Goal: Task Accomplishment & Management: Complete application form

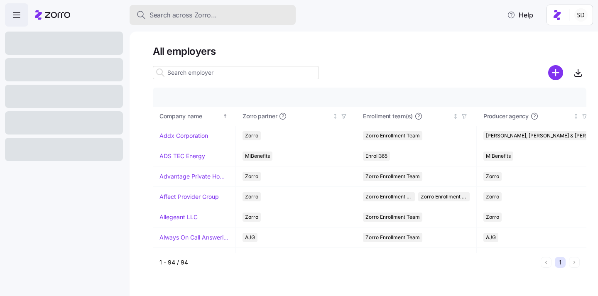
click at [171, 15] on span "Search across Zorro..." at bounding box center [182, 15] width 67 height 10
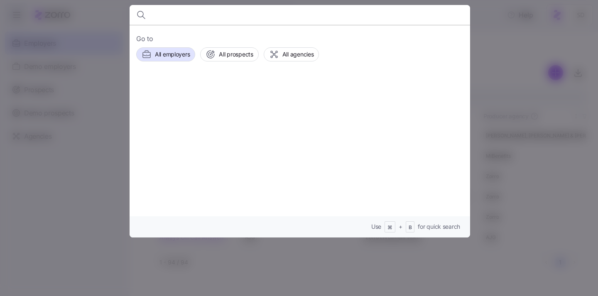
click at [518, 59] on div at bounding box center [299, 148] width 598 height 296
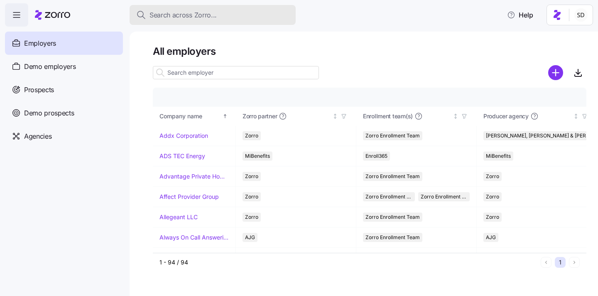
click at [174, 17] on span "Search across Zorro..." at bounding box center [182, 15] width 67 height 10
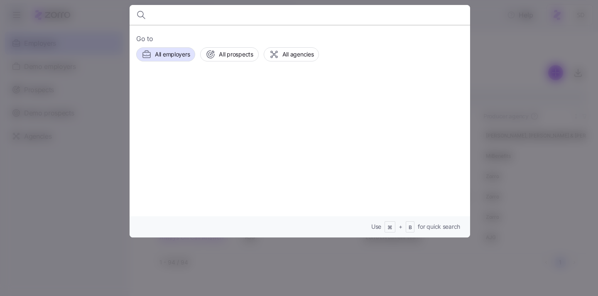
click at [81, 39] on div at bounding box center [299, 148] width 598 height 296
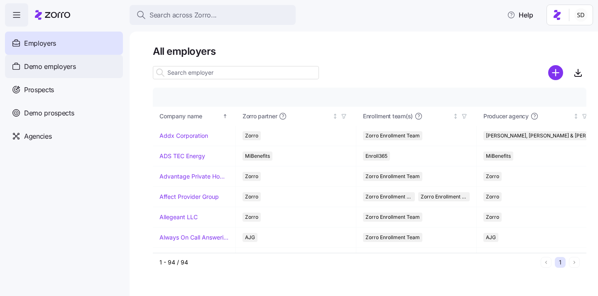
click at [66, 62] on span "Demo employers" at bounding box center [50, 66] width 52 height 10
click at [23, 68] on div "Demo employers" at bounding box center [64, 66] width 118 height 23
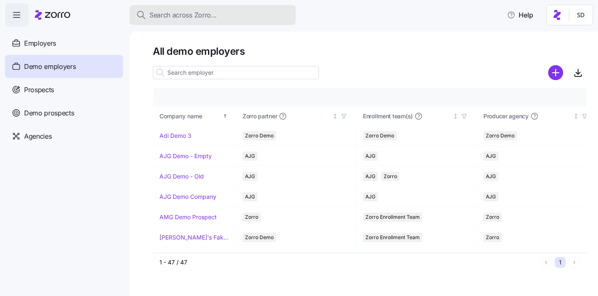
click at [161, 19] on span "Search across Zorro..." at bounding box center [182, 15] width 67 height 10
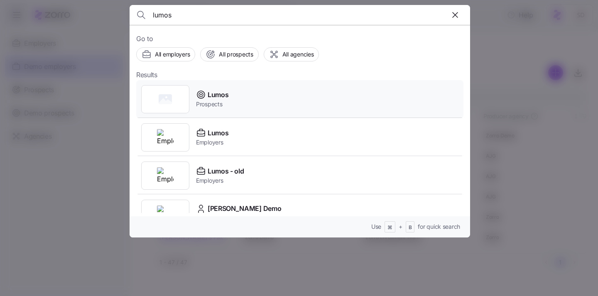
type input "lumos"
click at [268, 106] on div "Lumos Prospects" at bounding box center [299, 99] width 327 height 38
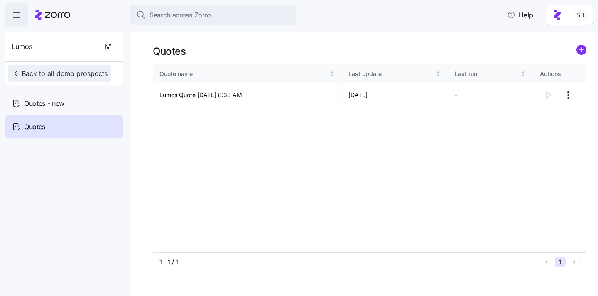
click at [9, 68] on button "Back to all demo prospects" at bounding box center [59, 73] width 103 height 17
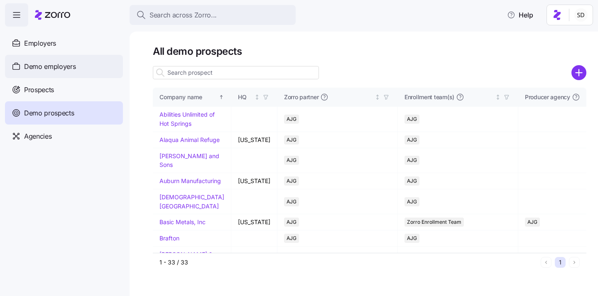
click at [25, 69] on span "Demo employers" at bounding box center [50, 66] width 52 height 10
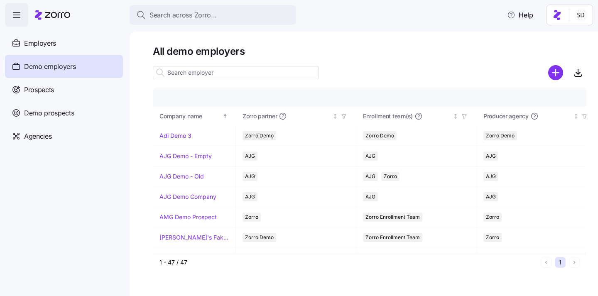
click at [177, 71] on input at bounding box center [236, 72] width 166 height 13
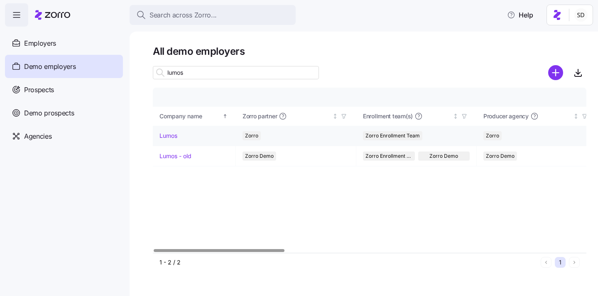
type input "lumos"
click at [167, 138] on link "Lumos" at bounding box center [168, 136] width 18 height 8
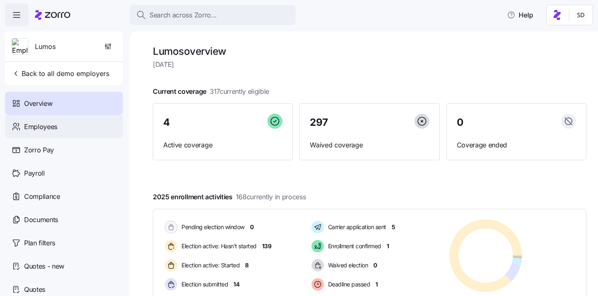
click at [72, 126] on div "Employees" at bounding box center [64, 126] width 118 height 23
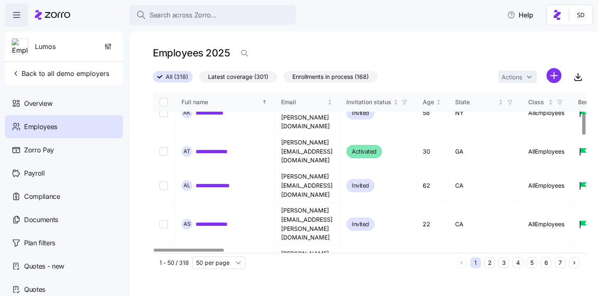
scroll to position [353, 0]
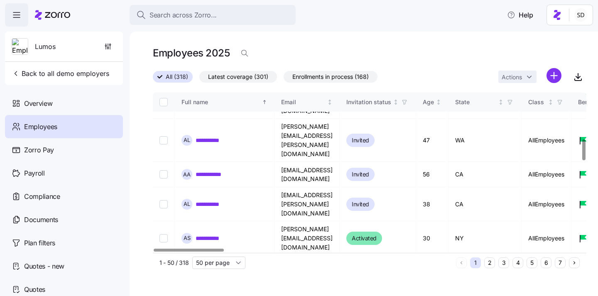
click at [552, 263] on div "1 2 3 4 5 6 7" at bounding box center [518, 262] width 124 height 11
click at [548, 263] on button "6" at bounding box center [545, 262] width 11 height 11
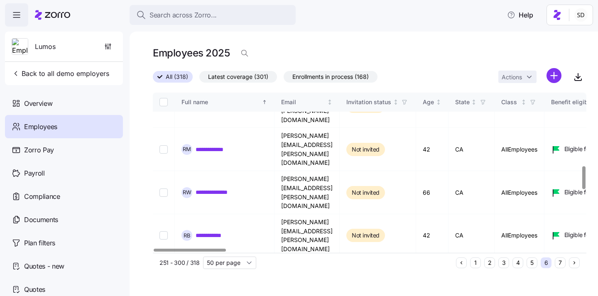
scroll to position [530, 0]
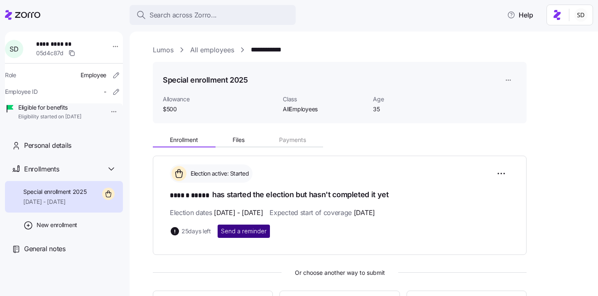
scroll to position [190, 0]
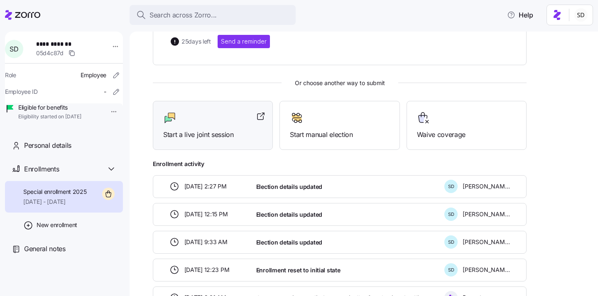
click at [222, 106] on div "Start a live joint session" at bounding box center [213, 125] width 120 height 49
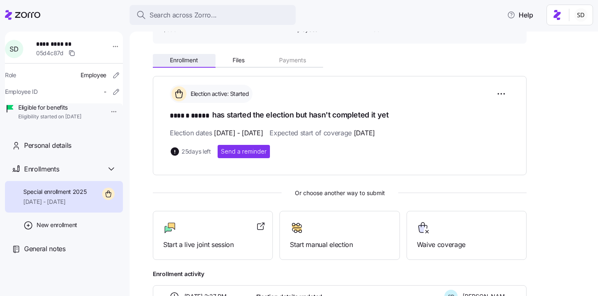
scroll to position [0, 0]
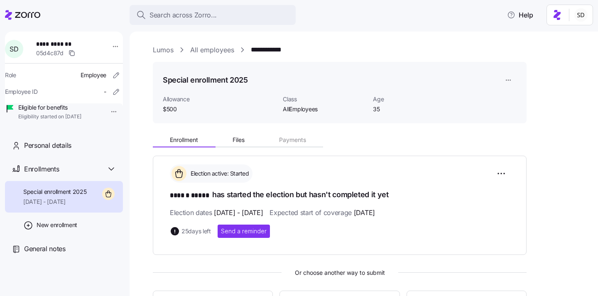
click at [205, 46] on link "All employees" at bounding box center [212, 50] width 44 height 10
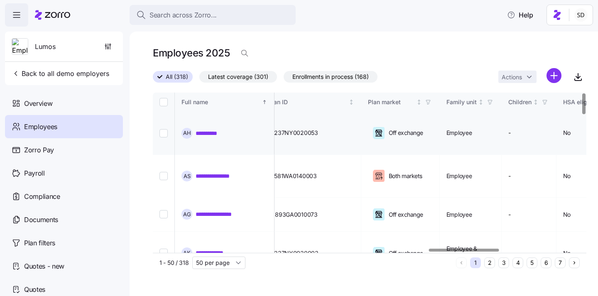
scroll to position [0, 1669]
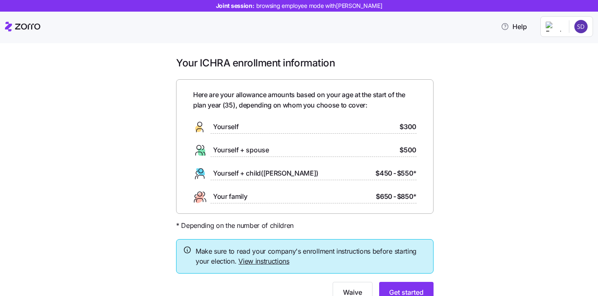
scroll to position [26, 0]
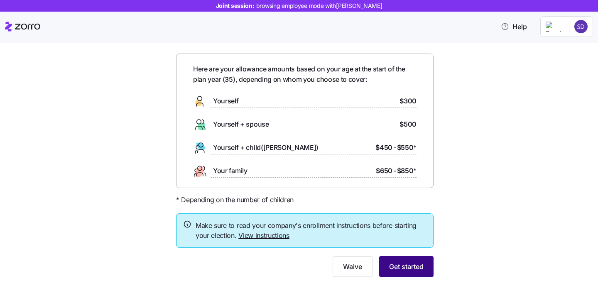
click at [407, 269] on span "Get started" at bounding box center [406, 267] width 34 height 10
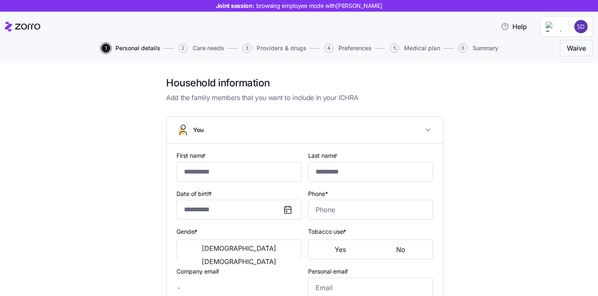
type input "******"
type input "*****"
type input "sanoop.d+lumosdemo@myzorro.co"
type input "123@gmail.com"
type input "**********"
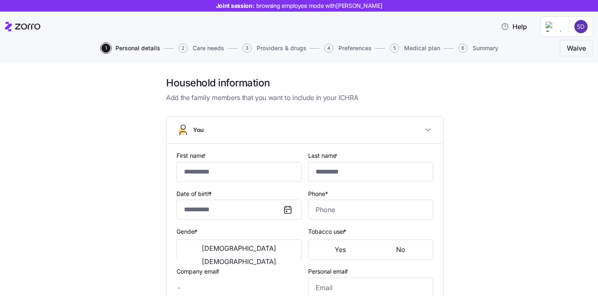
checkbox input "true"
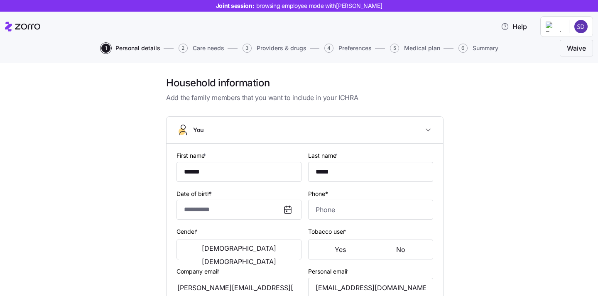
type input "**********"
type input "(718) 555-2211"
type input "US citizen"
type input "Married"
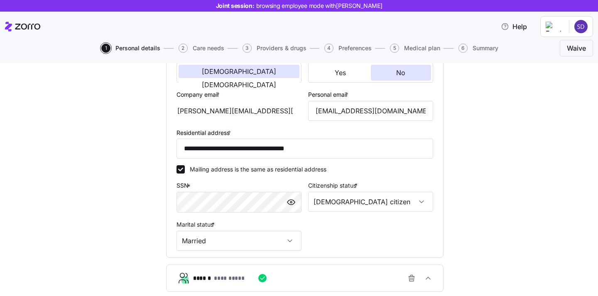
scroll to position [258, 0]
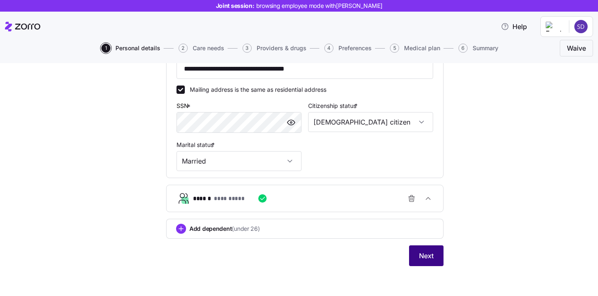
click at [427, 255] on span "Next" at bounding box center [426, 256] width 15 height 10
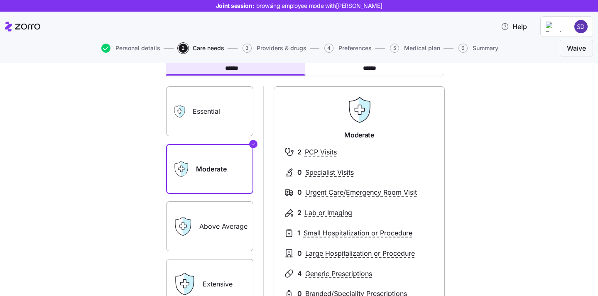
scroll to position [46, 0]
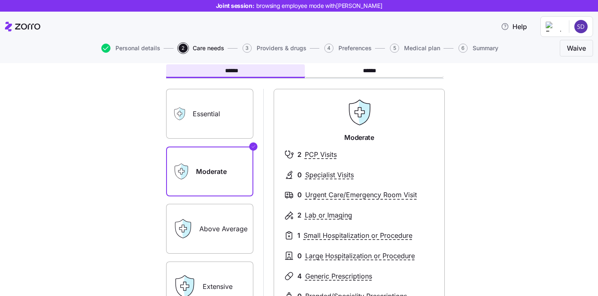
click at [244, 128] on label "Essential" at bounding box center [209, 114] width 87 height 50
click at [0, 0] on input "Essential" at bounding box center [0, 0] width 0 height 0
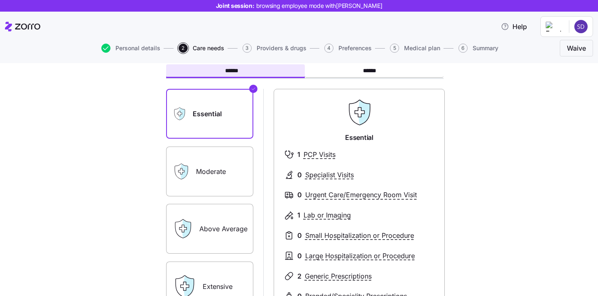
click at [223, 166] on label "Moderate" at bounding box center [209, 172] width 87 height 50
click at [0, 0] on input "Moderate" at bounding box center [0, 0] width 0 height 0
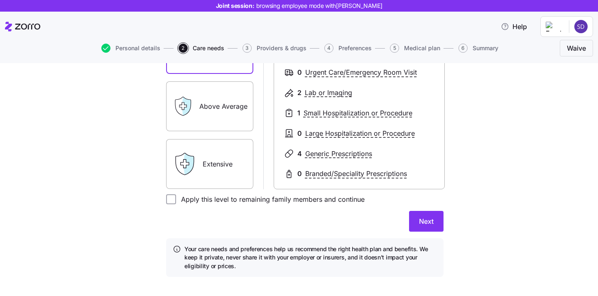
scroll to position [149, 0]
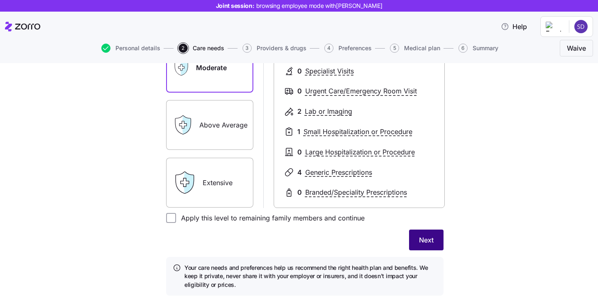
click at [430, 242] on span "Next" at bounding box center [426, 240] width 15 height 10
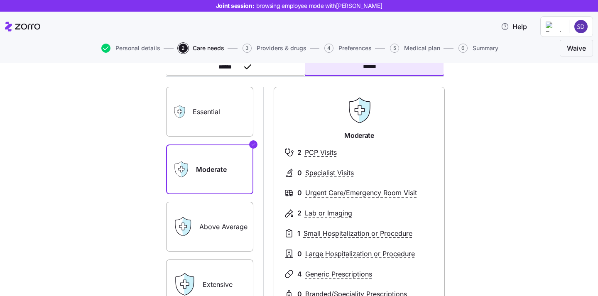
click at [223, 116] on label "Essential" at bounding box center [209, 112] width 87 height 50
click at [0, 0] on input "Essential" at bounding box center [0, 0] width 0 height 0
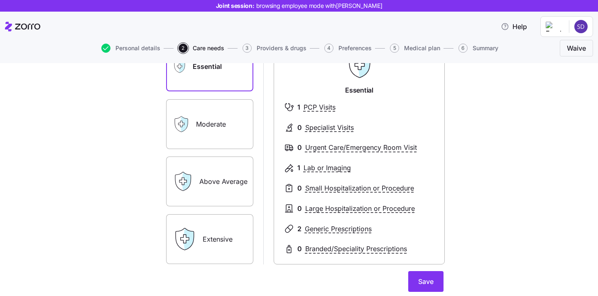
scroll to position [138, 0]
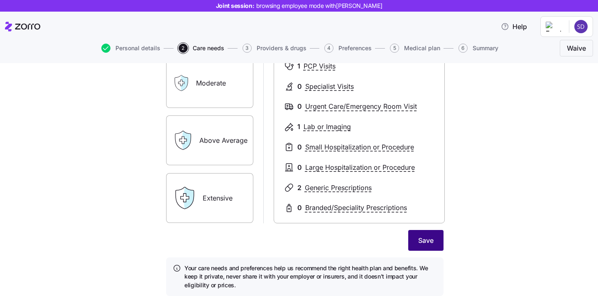
click at [425, 239] on span "Save" at bounding box center [425, 240] width 15 height 10
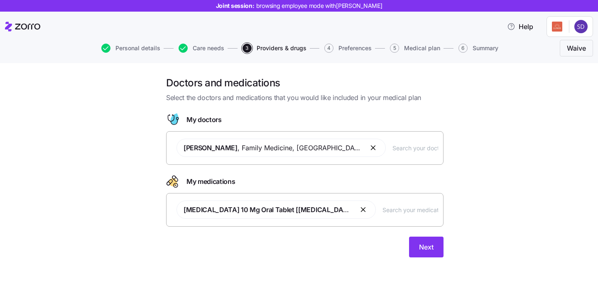
click at [392, 152] on input "text" at bounding box center [415, 147] width 46 height 9
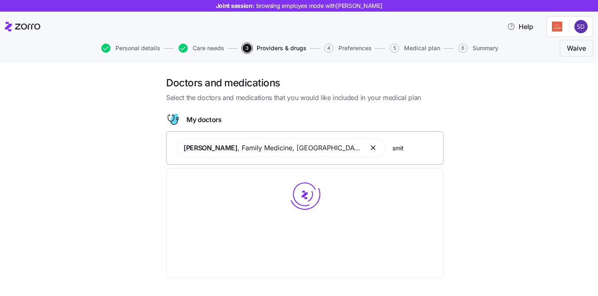
type input "smith"
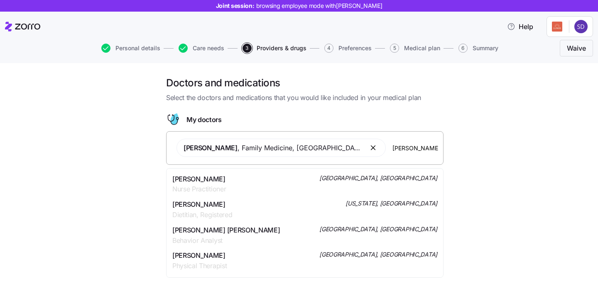
scroll to position [301, 0]
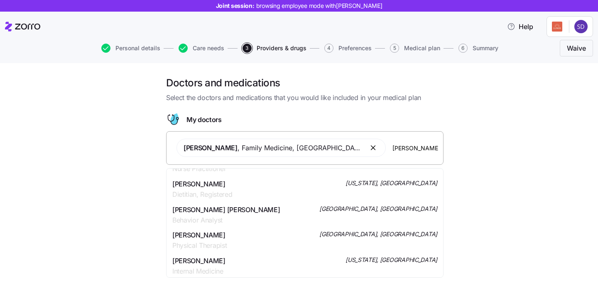
click at [328, 218] on div "Melody Jean Smith Behavior Analyst Brooklyn, NY" at bounding box center [304, 215] width 265 height 21
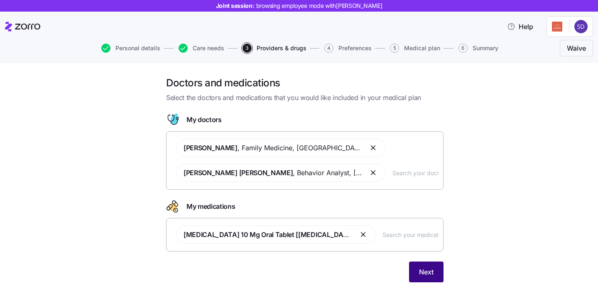
click at [419, 269] on span "Next" at bounding box center [426, 272] width 15 height 10
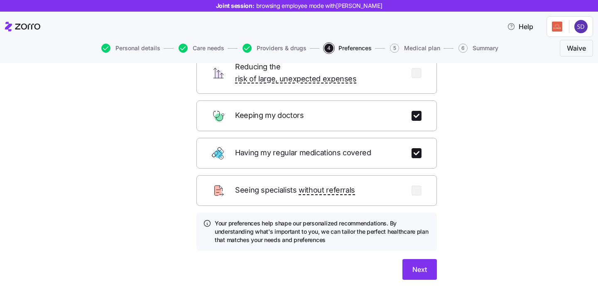
scroll to position [102, 0]
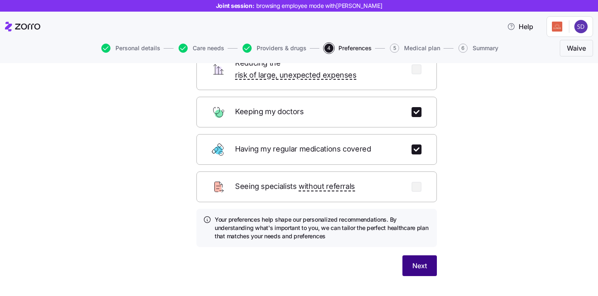
click at [424, 262] on button "Next" at bounding box center [419, 265] width 34 height 21
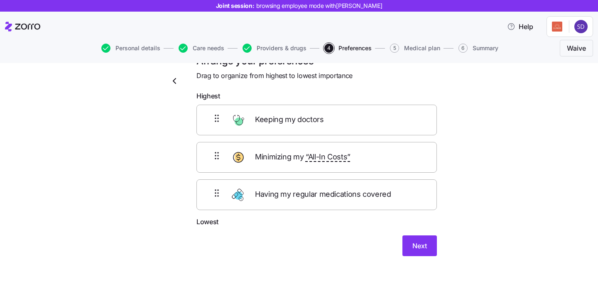
scroll to position [22, 0]
click at [419, 251] on span "Next" at bounding box center [419, 246] width 15 height 10
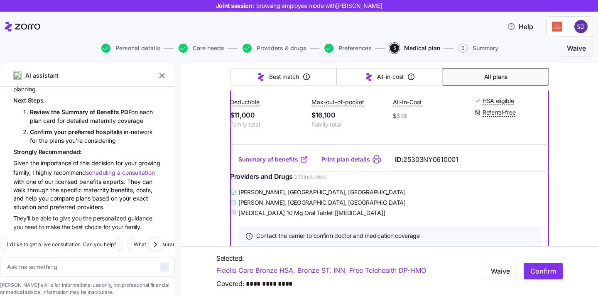
scroll to position [227, 0]
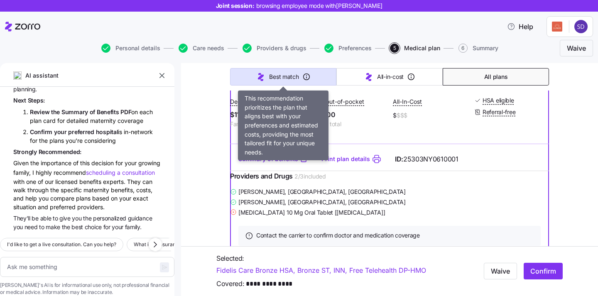
click at [272, 79] on span "Best match" at bounding box center [283, 77] width 29 height 8
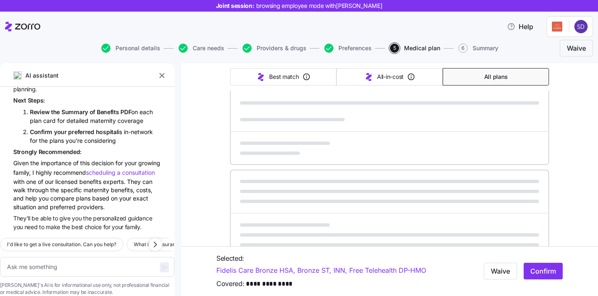
type textarea "x"
type input "Sorted by: Best match"
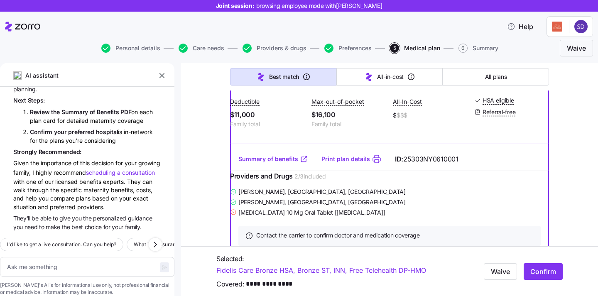
click at [163, 76] on icon "button" at bounding box center [162, 75] width 8 height 8
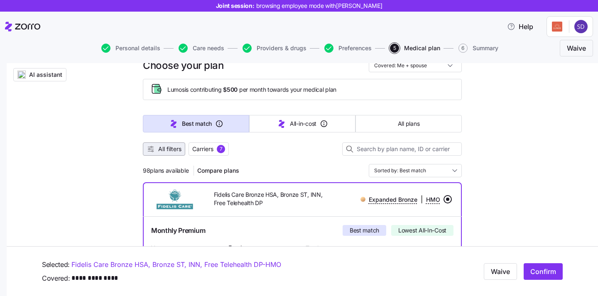
scroll to position [46, 0]
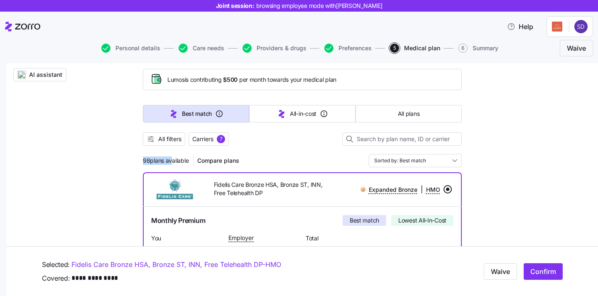
drag, startPoint x: 139, startPoint y: 163, endPoint x: 170, endPoint y: 162, distance: 30.7
click at [173, 164] on span "98 plans available" at bounding box center [166, 160] width 46 height 8
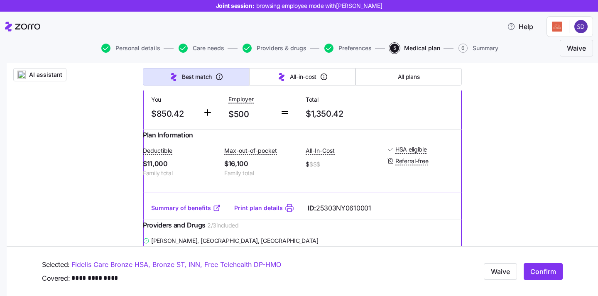
scroll to position [191, 0]
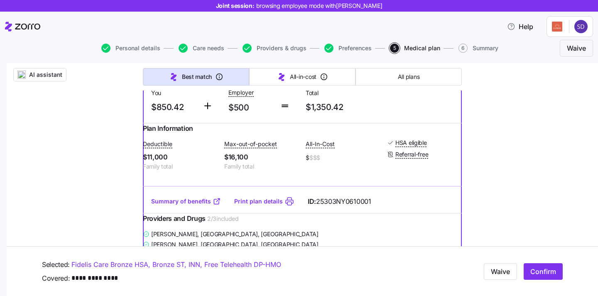
click at [217, 202] on icon at bounding box center [217, 199] width 3 height 3
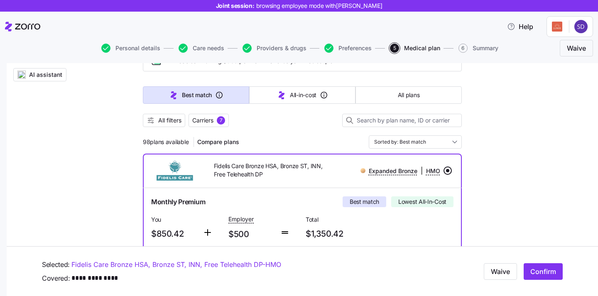
scroll to position [0, 0]
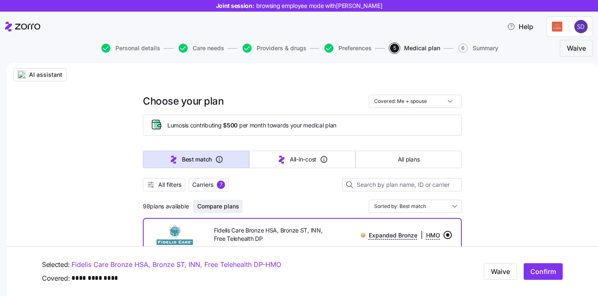
click at [213, 207] on span "Compare plans" at bounding box center [218, 206] width 42 height 8
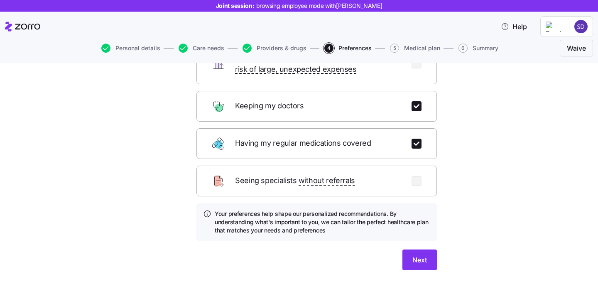
scroll to position [111, 0]
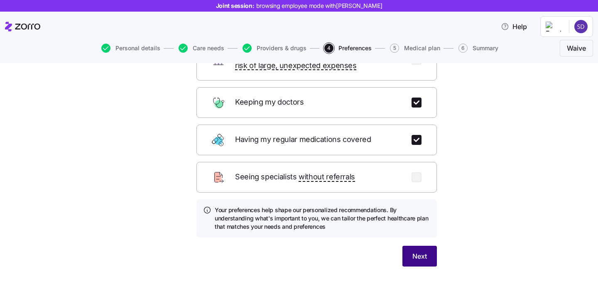
click at [422, 251] on span "Next" at bounding box center [419, 256] width 15 height 10
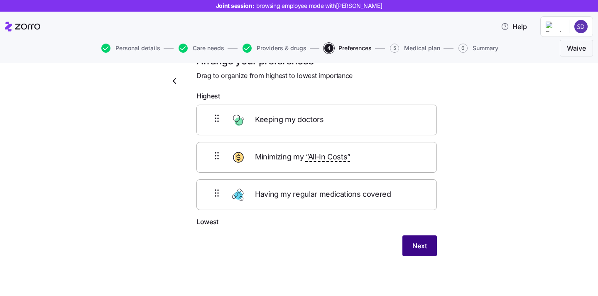
scroll to position [22, 0]
click at [420, 246] on span "Next" at bounding box center [419, 246] width 15 height 10
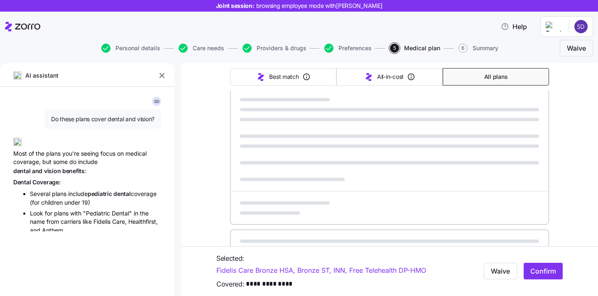
type textarea "x"
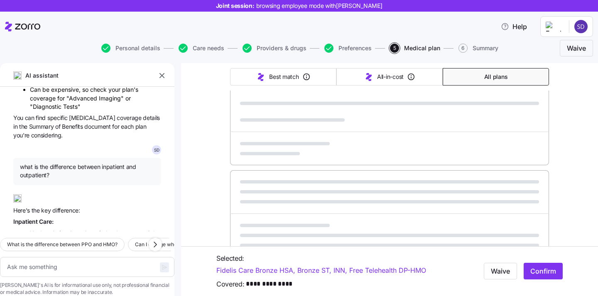
scroll to position [5551, 0]
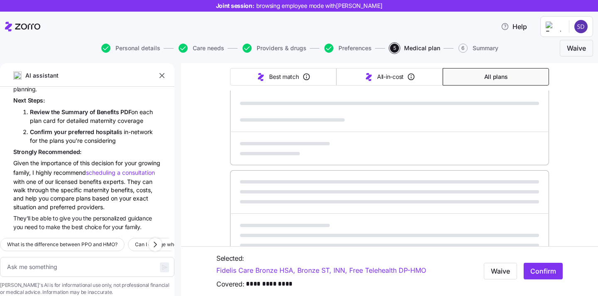
click at [161, 72] on icon "button" at bounding box center [162, 75] width 8 height 8
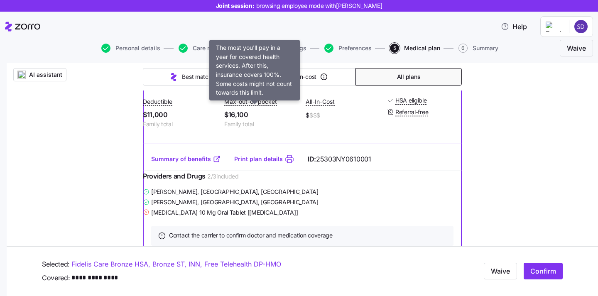
scroll to position [0, 0]
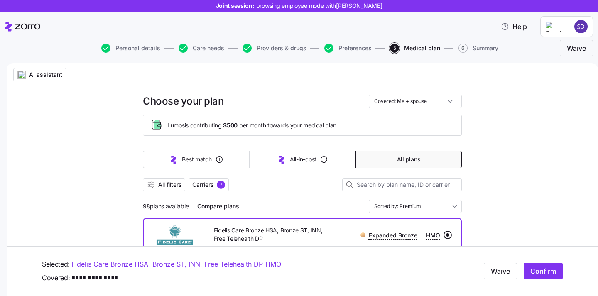
click at [171, 176] on div at bounding box center [302, 175] width 319 height 5
click at [169, 183] on span "All filters" at bounding box center [169, 185] width 23 height 8
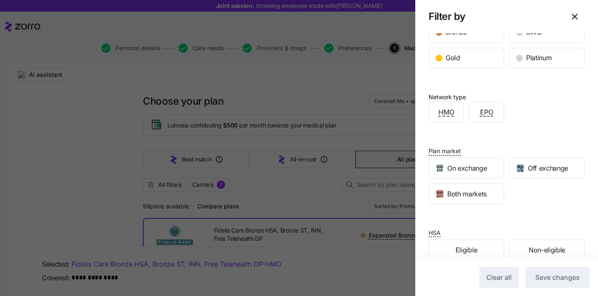
scroll to position [176, 0]
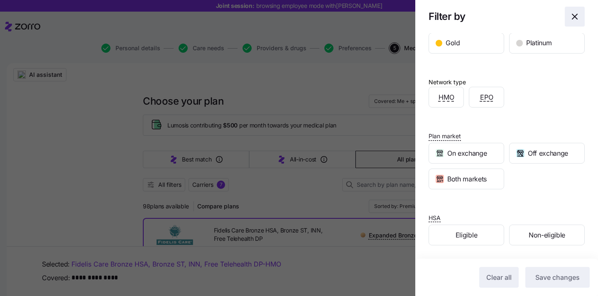
click at [577, 18] on icon "button" at bounding box center [575, 17] width 10 height 10
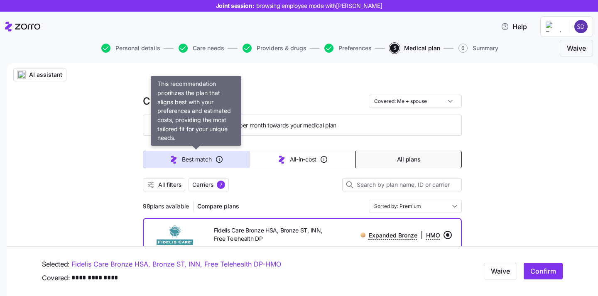
click at [196, 160] on span "Best match" at bounding box center [196, 159] width 29 height 8
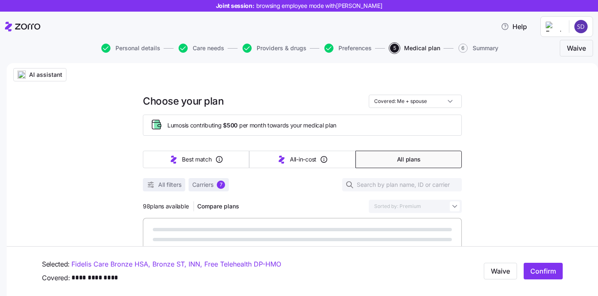
type input "Sorted by: Best match"
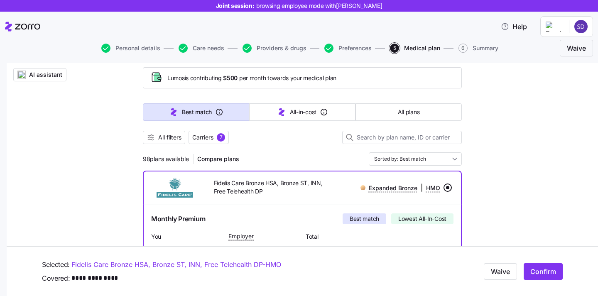
scroll to position [0, 0]
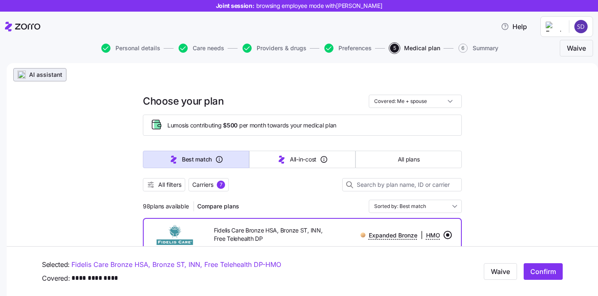
click at [44, 76] on span "AI assistant" at bounding box center [45, 75] width 33 height 8
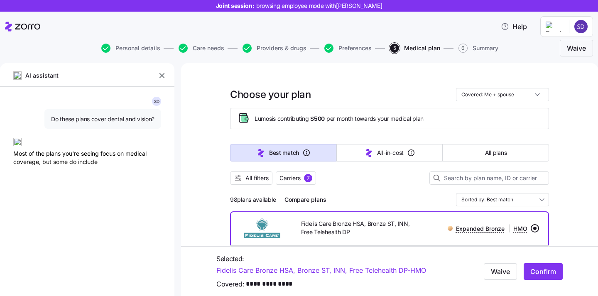
type textarea "x"
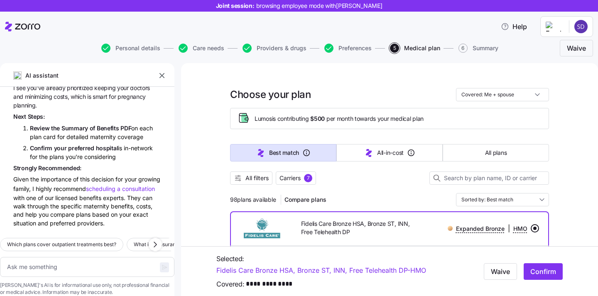
scroll to position [5551, 0]
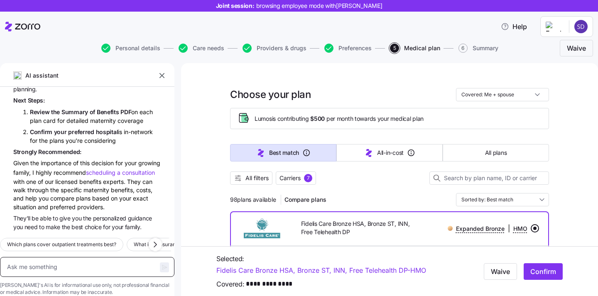
click at [79, 257] on textarea at bounding box center [87, 267] width 174 height 20
type textarea "J"
type textarea "x"
type textarea "Je"
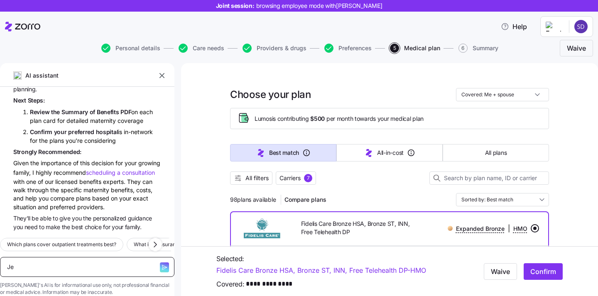
type textarea "x"
type textarea "Jef"
type textarea "x"
type textarea "Jeff"
type textarea "x"
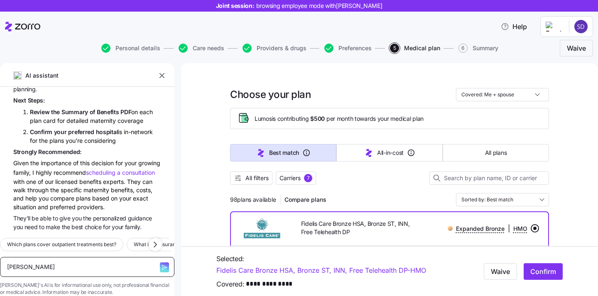
type textarea "Jef"
type textarea "x"
type textarea "Je"
type textarea "x"
type textarea "J"
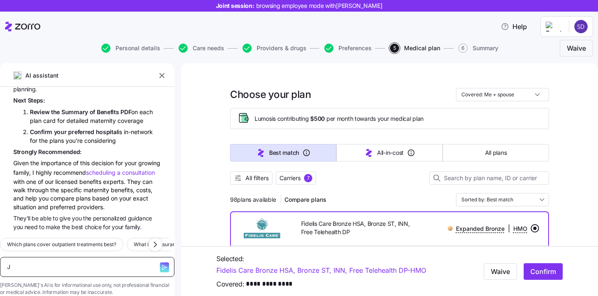
type textarea "x"
type textarea "w"
type textarea "x"
type textarea "wha"
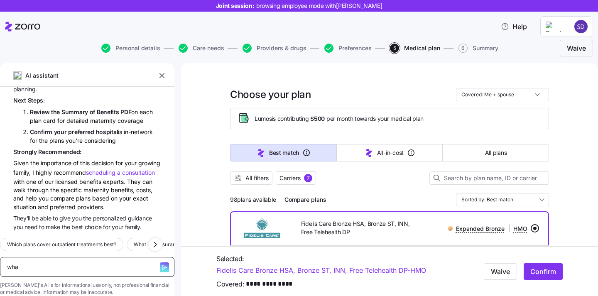
type textarea "x"
type textarea "wha t"
type textarea "x"
type textarea "wha ti"
type textarea "x"
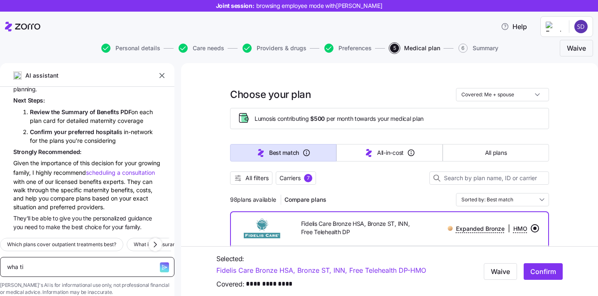
type textarea "wha tis"
type textarea "x"
type textarea "wha tis"
type textarea "x"
type textarea "wha ti"
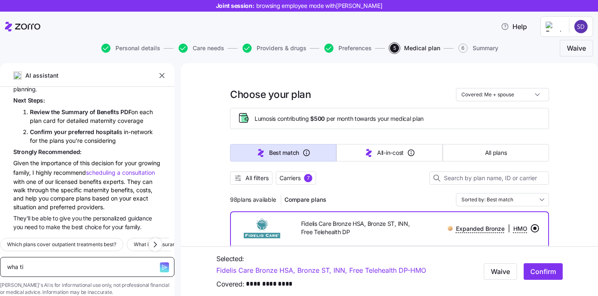
type textarea "x"
type textarea "wha"
type textarea "x"
type textarea "wha"
type textarea "x"
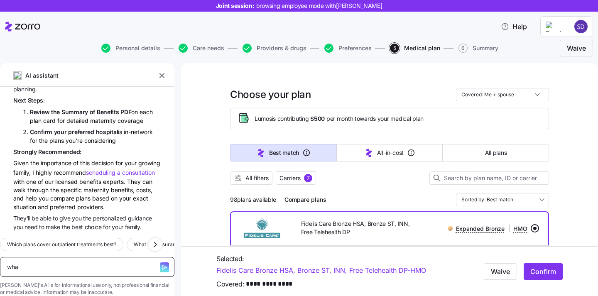
type textarea "what"
type textarea "x"
type textarea "what"
type textarea "x"
type textarea "what is"
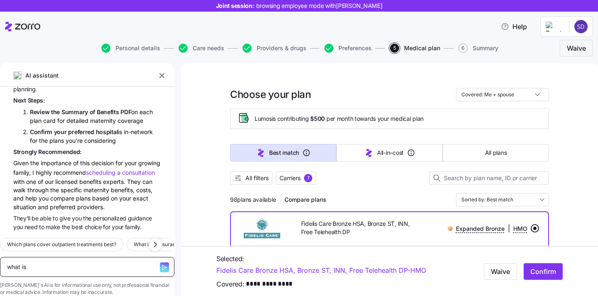
type textarea "x"
type textarea "what is th"
type textarea "x"
type textarea "what is the"
type textarea "x"
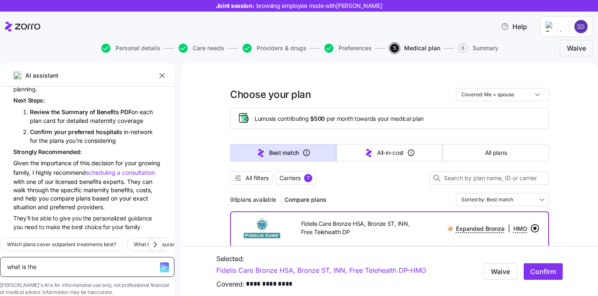
type textarea "what is the d"
type textarea "x"
type textarea "what is the di"
type textarea "x"
type textarea "what is the dif"
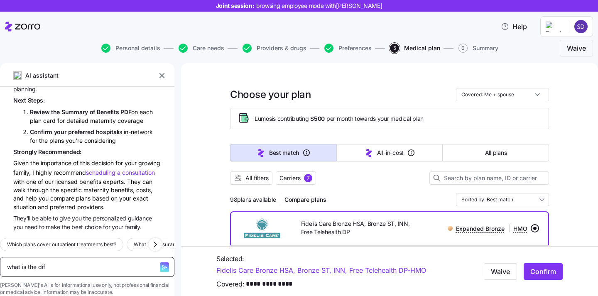
type textarea "x"
type textarea "what is the diffe"
type textarea "x"
type textarea "what is the differ"
type textarea "x"
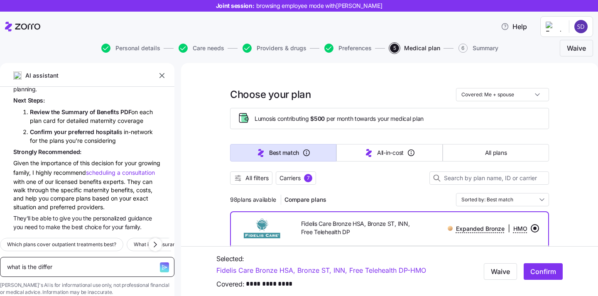
type textarea "what is the differe"
type textarea "x"
type textarea "what is the differen"
type textarea "x"
type textarea "what is the difference"
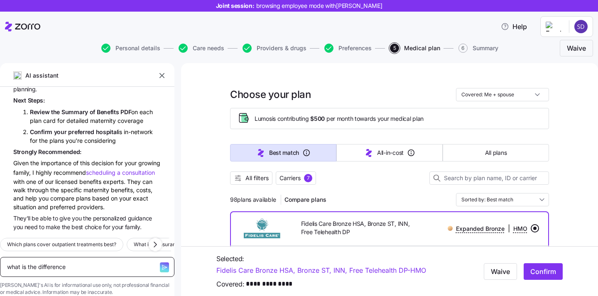
type textarea "x"
type textarea "what is the difference b"
type textarea "x"
type textarea "what is the difference be"
type textarea "x"
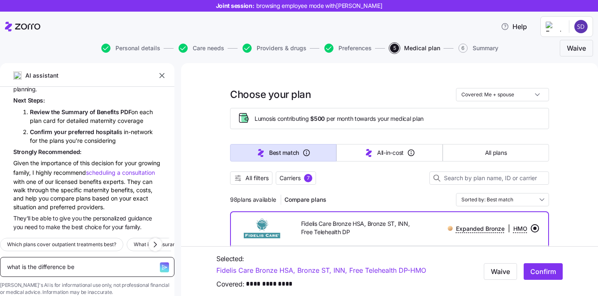
type textarea "what is the difference bet"
type textarea "x"
type textarea "what is the difference betw"
type textarea "x"
type textarea "what is the difference betwe"
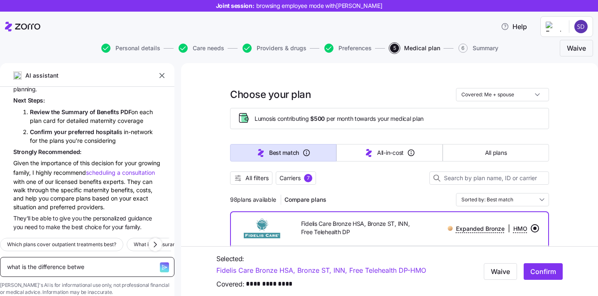
type textarea "x"
type textarea "what is the difference between"
type textarea "x"
type textarea "what is the difference between"
type textarea "x"
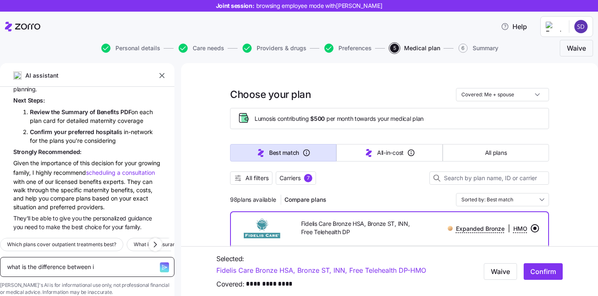
type textarea "what is the difference between in"
type textarea "x"
type textarea "what is the difference between in"
type textarea "x"
type textarea "what is the difference between in p"
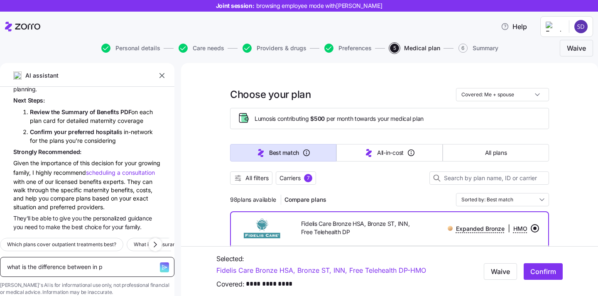
type textarea "x"
type textarea "what is the difference between in"
type textarea "x"
type textarea "what is the difference between inp"
type textarea "x"
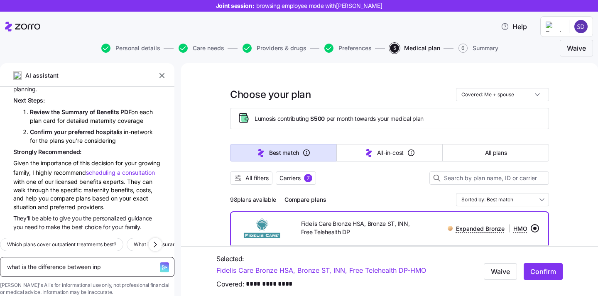
type textarea "what is the difference between inpa"
type textarea "x"
type textarea "what is the difference between inpati"
type textarea "x"
type textarea "what is the difference between inpatien"
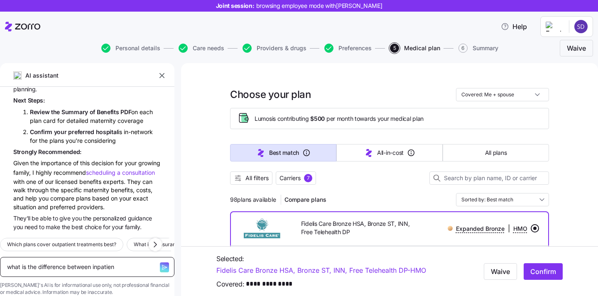
type textarea "x"
type textarea "what is the difference between inpatient"
type textarea "x"
type textarea "what is the difference between inpatient"
type textarea "x"
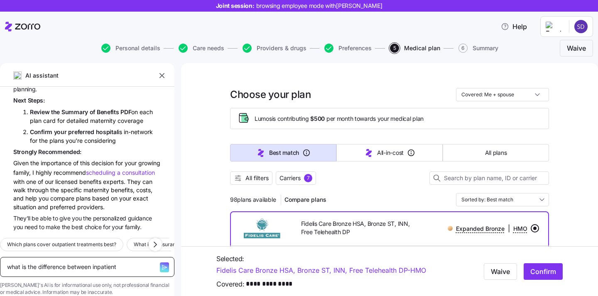
type textarea "what is the difference between inpatient a"
type textarea "x"
type textarea "what is the difference between inpatient and"
type textarea "x"
type textarea "what is the difference between inpatient and"
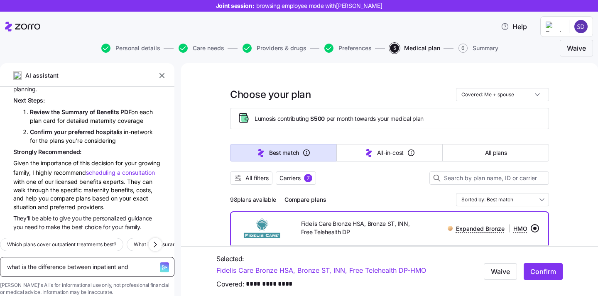
type textarea "x"
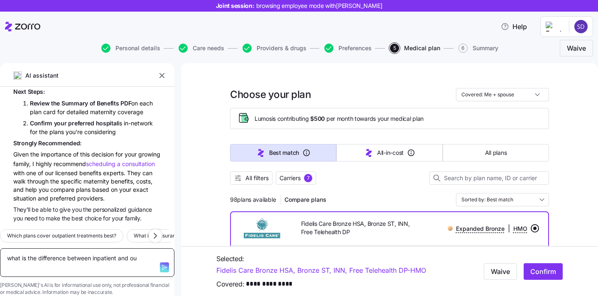
type textarea "what is the difference between inpatient and out"
type textarea "x"
type textarea "what is the difference between inpatient and outpia"
type textarea "x"
type textarea "what is the difference between inpatient and outpiat"
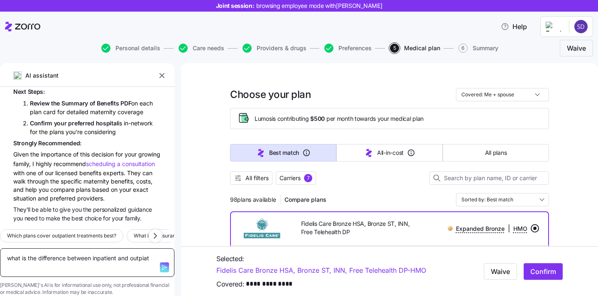
type textarea "x"
type textarea "what is the difference between inpatient and outpia"
type textarea "x"
type textarea "what is the difference between inpatient and outpi"
type textarea "x"
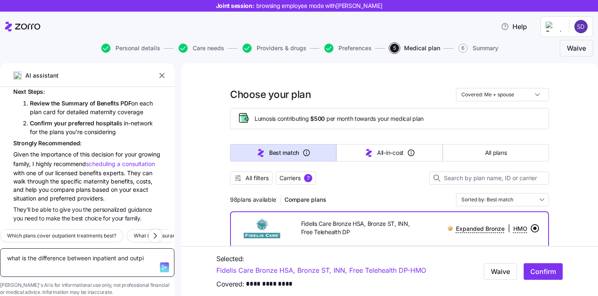
type textarea "what is the difference between inpatient and outp"
type textarea "x"
type textarea "what is the difference between inpatient and outpat"
type textarea "x"
type textarea "what is the difference between inpatient and outpati"
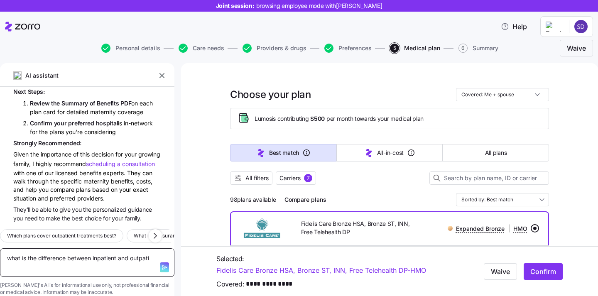
type textarea "x"
type textarea "what is the difference between inpatient and outpatien"
type textarea "x"
type textarea "what is the difference between inpatient and outpatient"
type textarea "x"
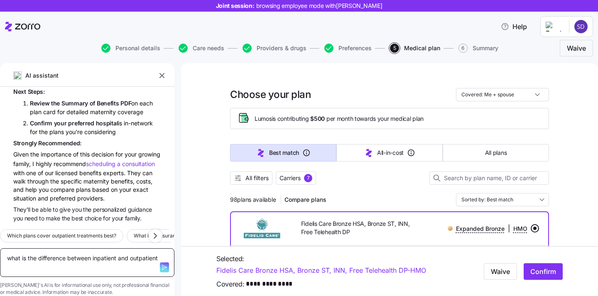
type textarea "what is the difference between inpatient and outpatient c"
type textarea "x"
type textarea "what is the difference between inpatient and outpatient ca"
type textarea "x"
type textarea "what is the difference between inpatient and outpatient car"
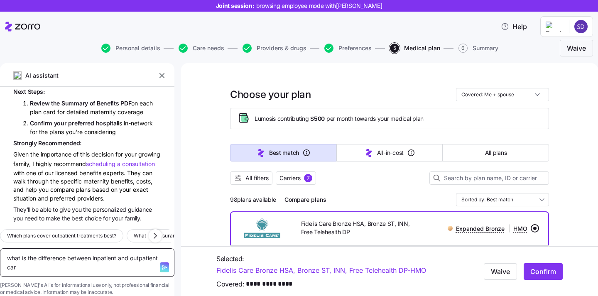
type textarea "x"
type textarea "what is the difference between inpatient and outpatient care"
click at [161, 264] on icon "button" at bounding box center [164, 267] width 7 height 7
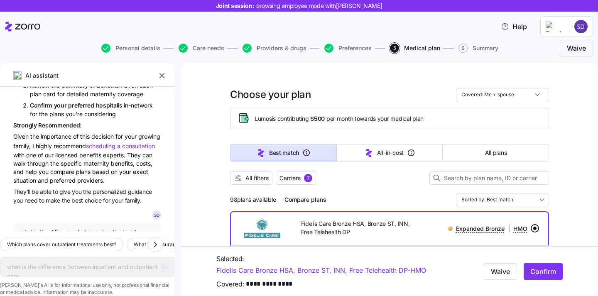
type textarea "x"
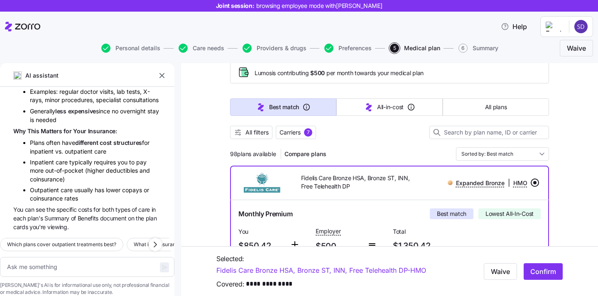
scroll to position [85, 0]
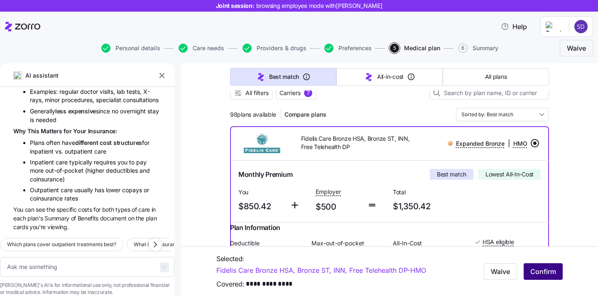
click at [548, 266] on button "Confirm" at bounding box center [542, 271] width 39 height 17
type textarea "x"
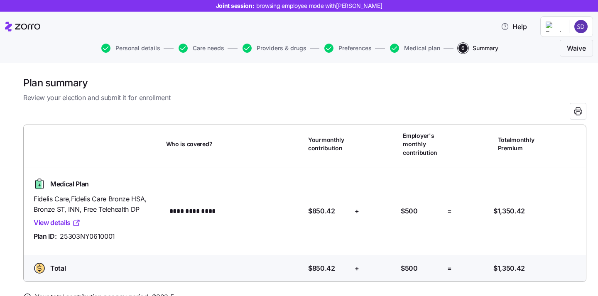
scroll to position [16, 0]
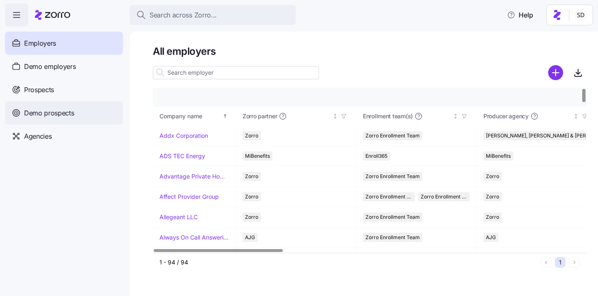
click at [22, 114] on div "Demo prospects" at bounding box center [64, 112] width 118 height 23
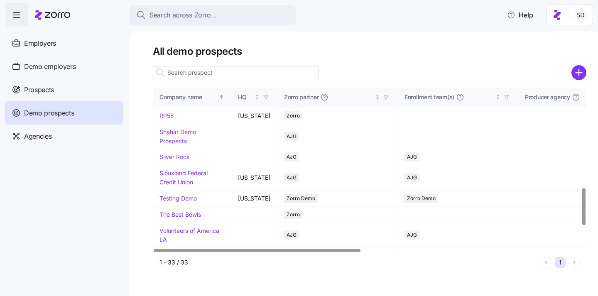
scroll to position [441, 0]
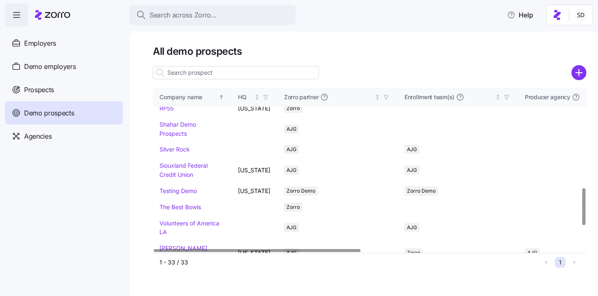
click at [183, 77] on input at bounding box center [236, 72] width 166 height 13
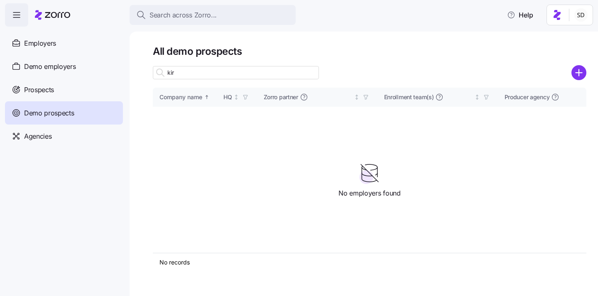
scroll to position [0, 0]
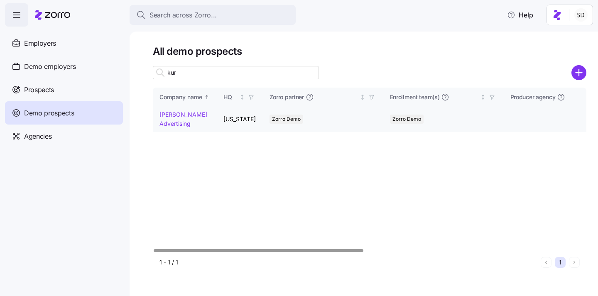
type input "kur"
click at [165, 113] on link "Kurian's Advertising" at bounding box center [183, 119] width 48 height 16
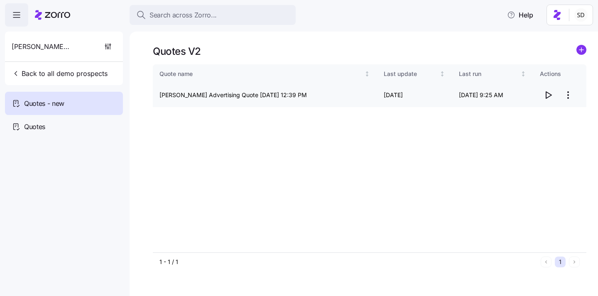
click at [548, 95] on icon "button" at bounding box center [548, 95] width 10 height 10
click at [17, 132] on div "Quotes" at bounding box center [64, 126] width 118 height 23
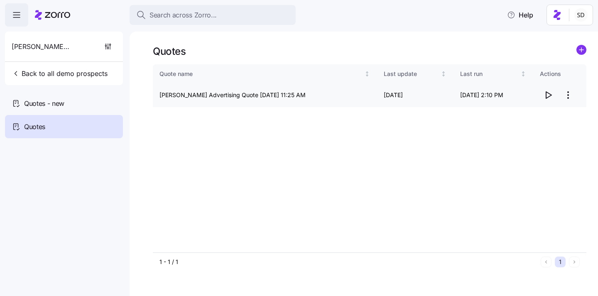
click at [544, 93] on icon "button" at bounding box center [548, 95] width 10 height 10
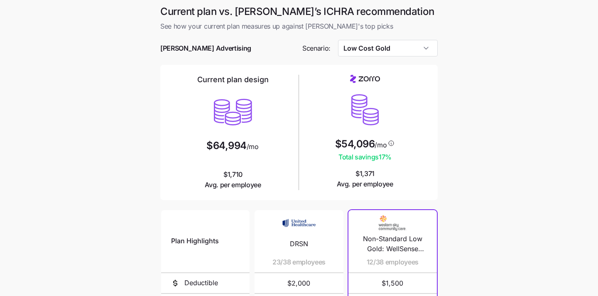
scroll to position [17, 0]
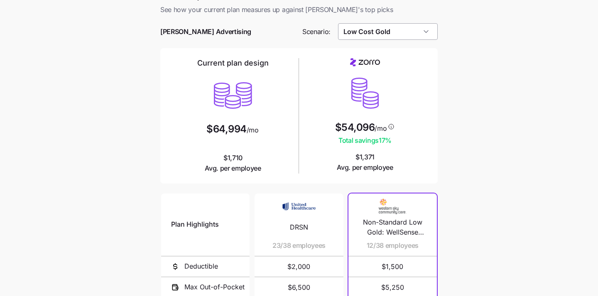
click at [415, 27] on input "Low Cost Gold" at bounding box center [388, 31] width 100 height 17
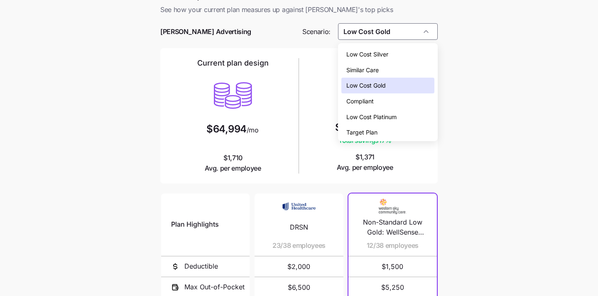
click at [351, 103] on span "Compliant" at bounding box center [359, 101] width 27 height 9
type input "Compliant"
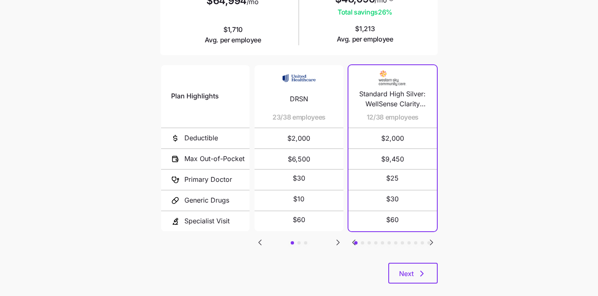
scroll to position [151, 0]
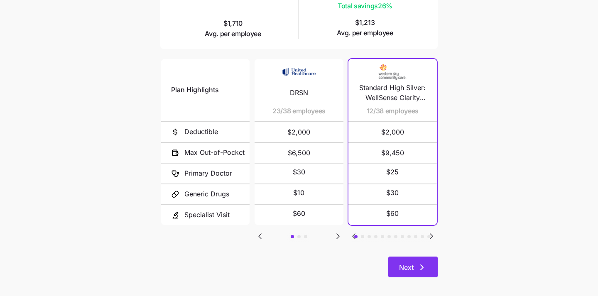
click at [414, 264] on span "Next" at bounding box center [413, 267] width 28 height 10
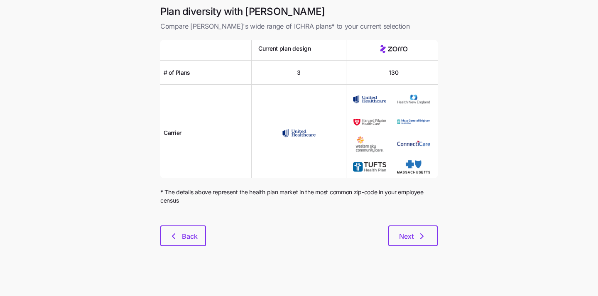
click at [422, 258] on main "Plan diversity with Zorro Compare [PERSON_NAME]'s wide range of ICHRA plans* to…" at bounding box center [299, 148] width 598 height 296
click at [418, 230] on button "Next" at bounding box center [412, 235] width 49 height 21
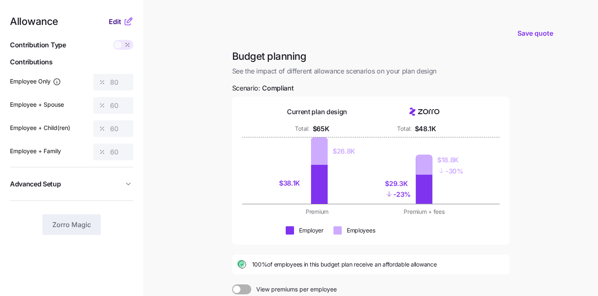
click at [115, 21] on span "Edit" at bounding box center [115, 22] width 12 height 10
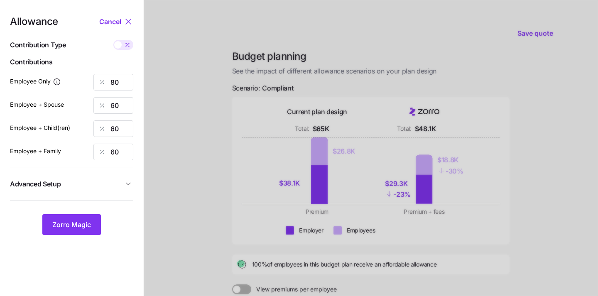
click at [102, 83] on icon at bounding box center [102, 82] width 7 height 7
click at [117, 85] on input "80" at bounding box center [113, 82] width 40 height 17
type input "8"
type input "9"
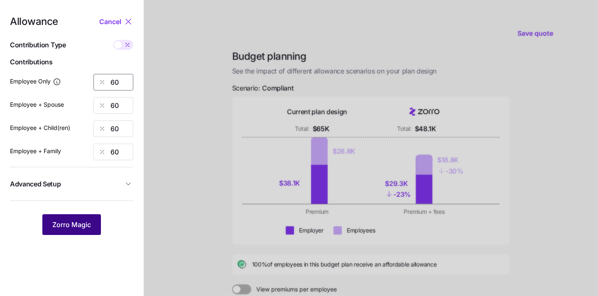
type input "60"
click at [93, 228] on button "Zorro Magic" at bounding box center [71, 224] width 59 height 21
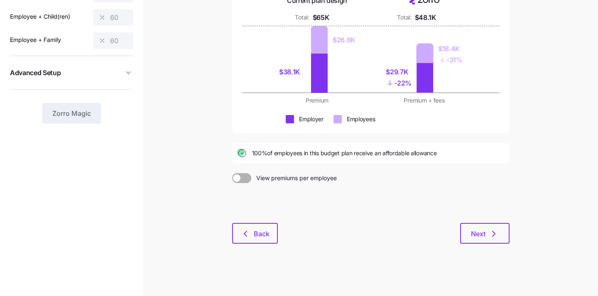
scroll to position [112, 0]
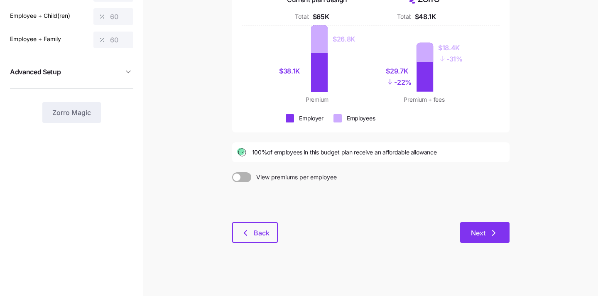
click at [484, 225] on button "Next" at bounding box center [484, 232] width 49 height 21
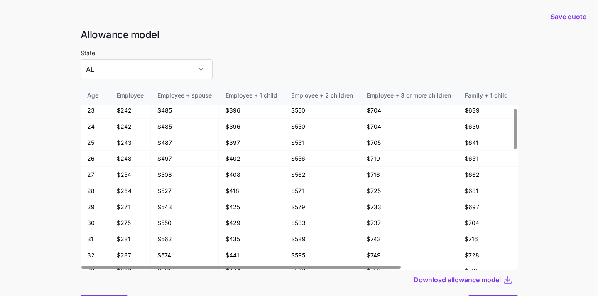
scroll to position [44, 0]
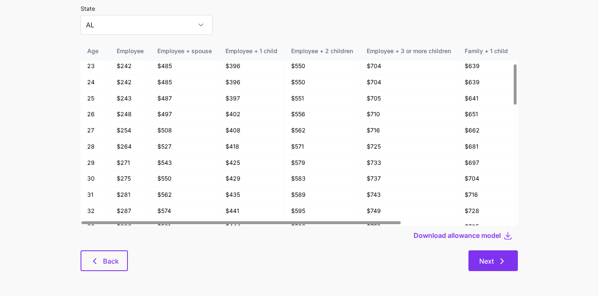
click at [506, 254] on button "Next" at bounding box center [492, 260] width 49 height 21
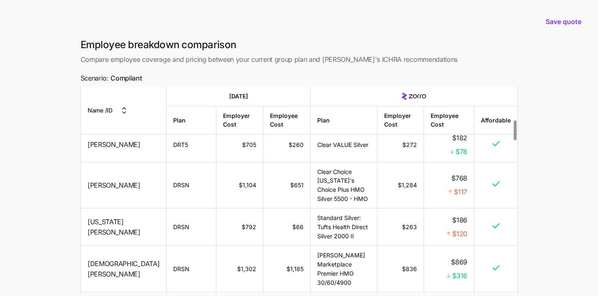
scroll to position [359, 0]
